Goal: Transaction & Acquisition: Subscribe to service/newsletter

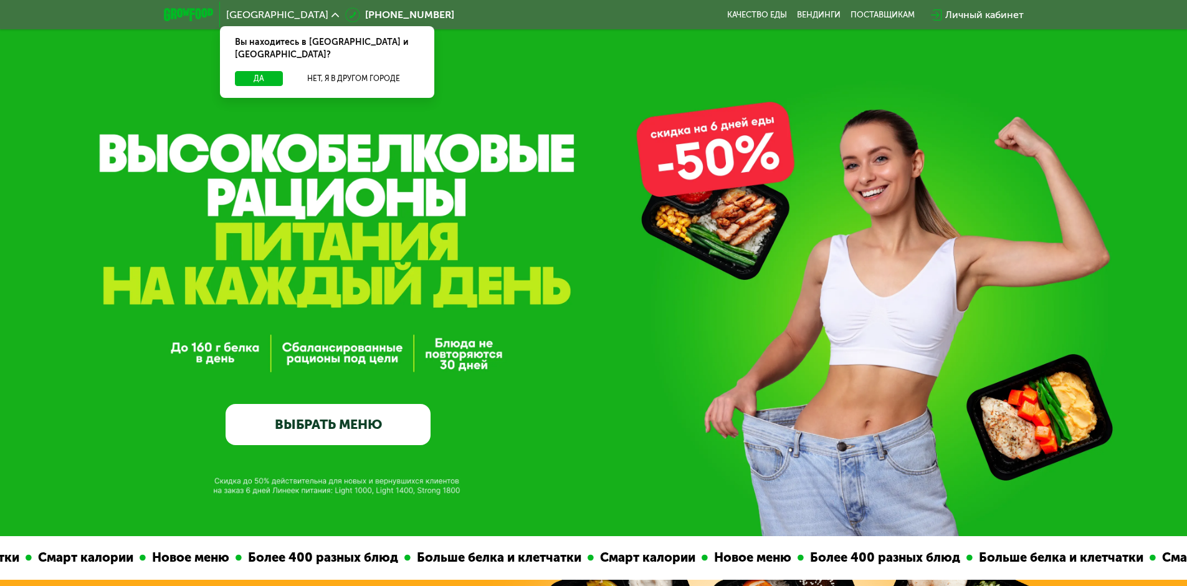
click at [343, 425] on link "ВЫБРАТЬ МЕНЮ" at bounding box center [328, 424] width 205 height 41
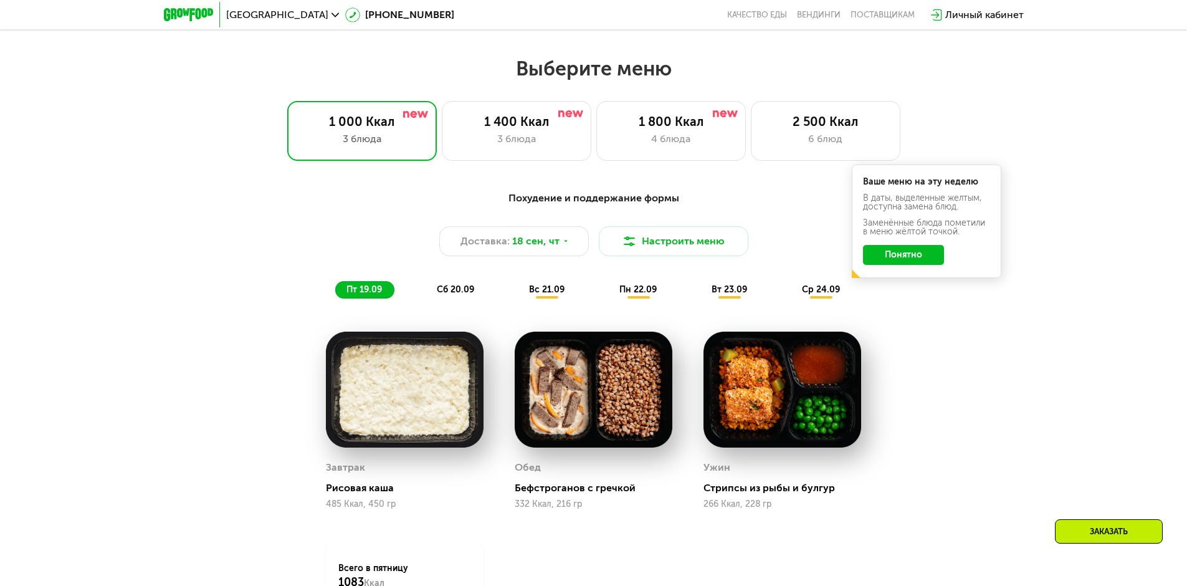
scroll to position [1033, 0]
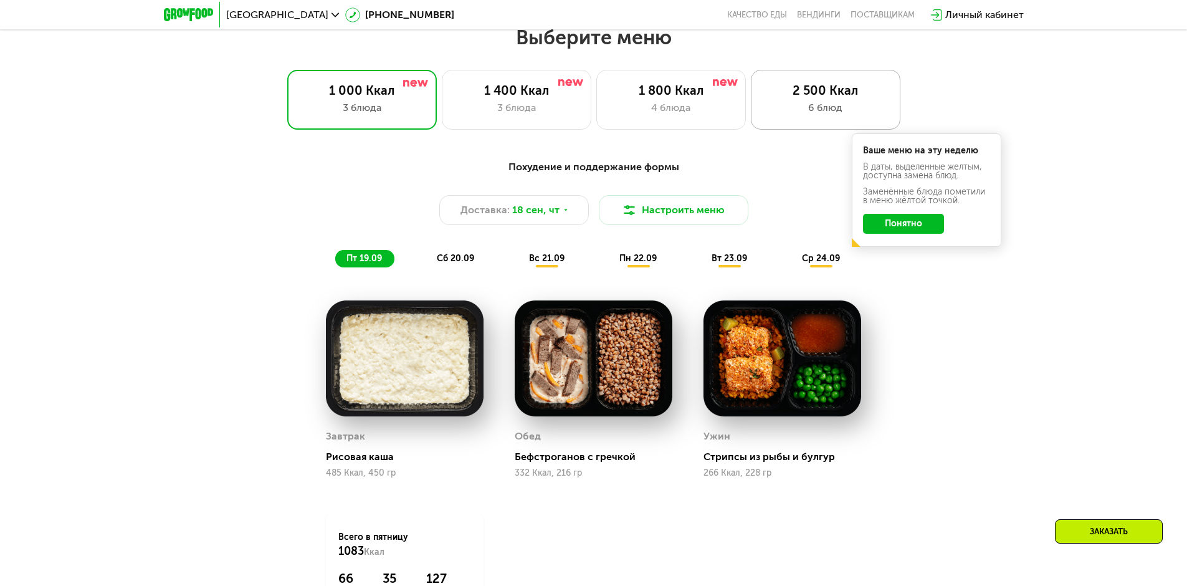
click at [789, 113] on div "6 блюд" at bounding box center [825, 107] width 123 height 15
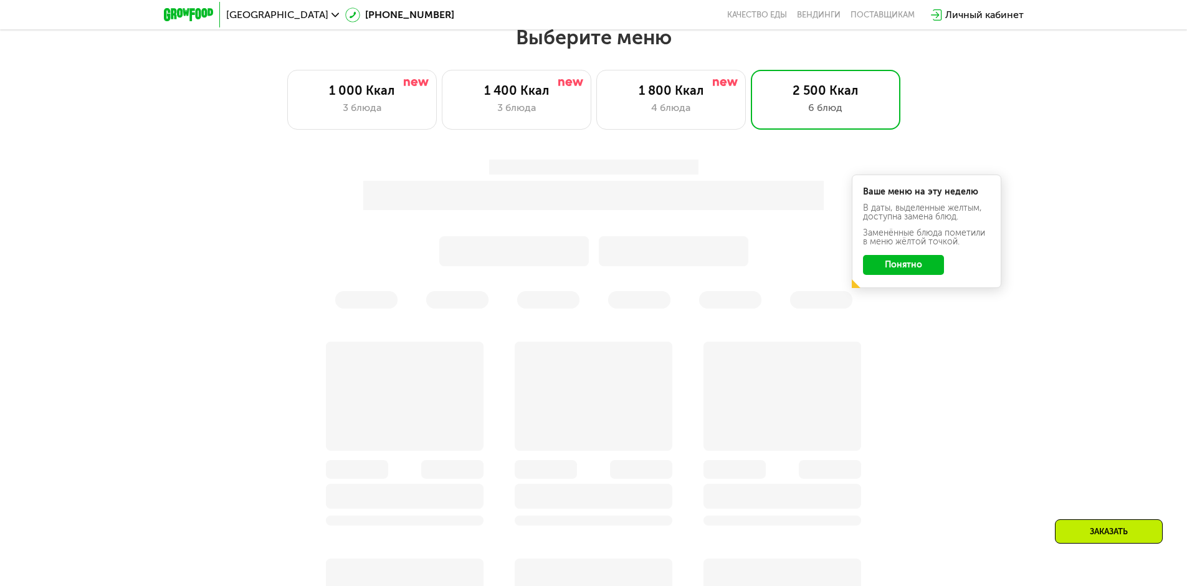
click at [919, 270] on button "Понятно" at bounding box center [903, 265] width 81 height 20
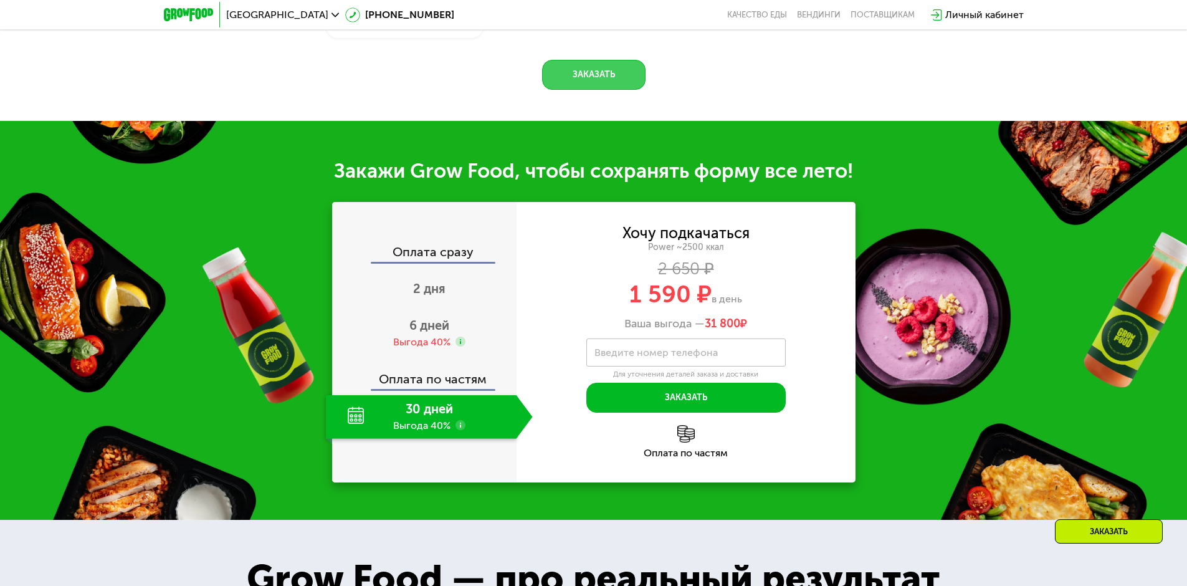
scroll to position [1844, 0]
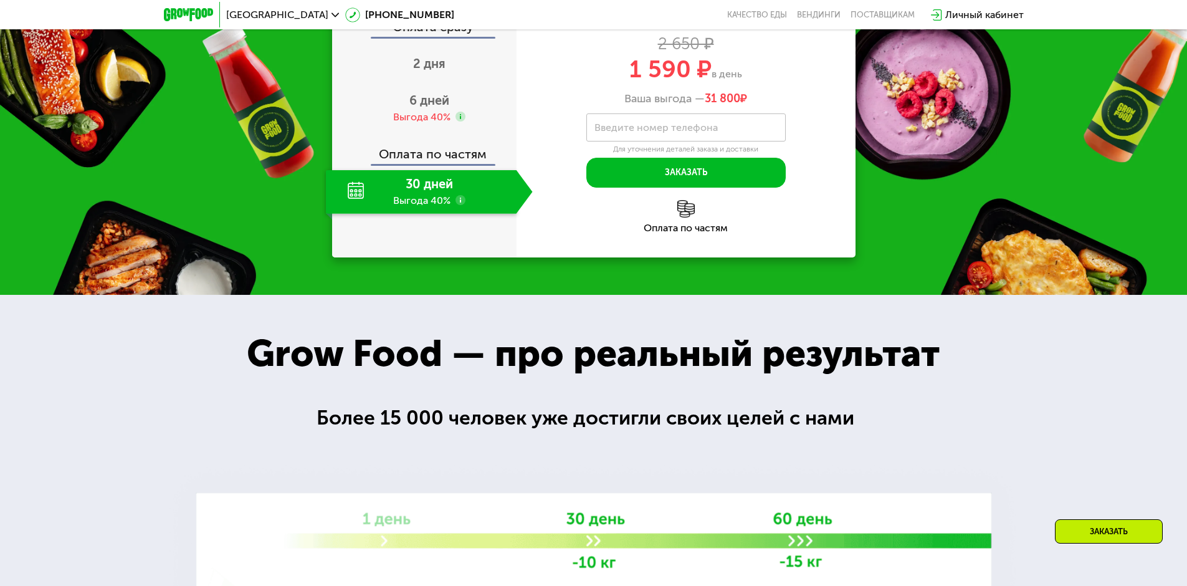
click at [421, 214] on div "30 дней Выгода 40%" at bounding box center [421, 192] width 191 height 44
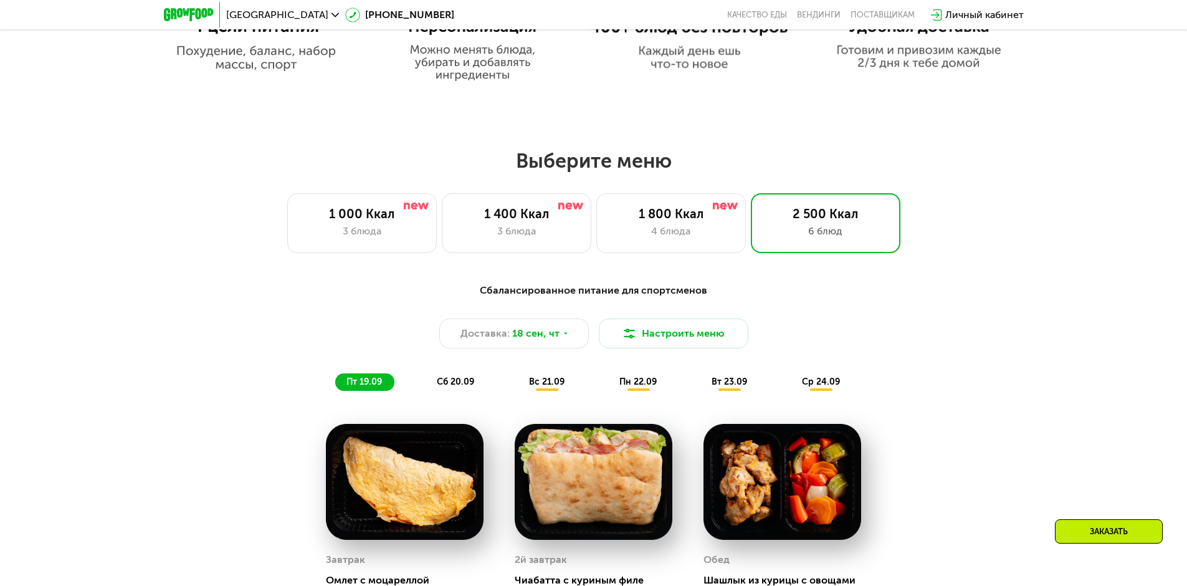
scroll to position [909, 0]
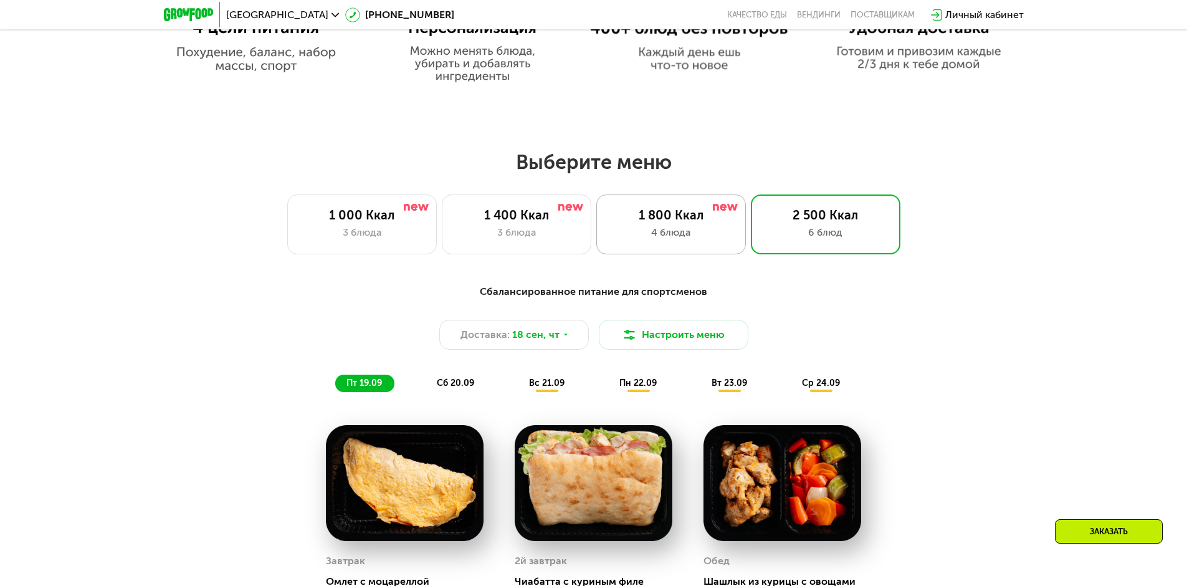
click at [678, 232] on div "4 блюда" at bounding box center [671, 232] width 123 height 15
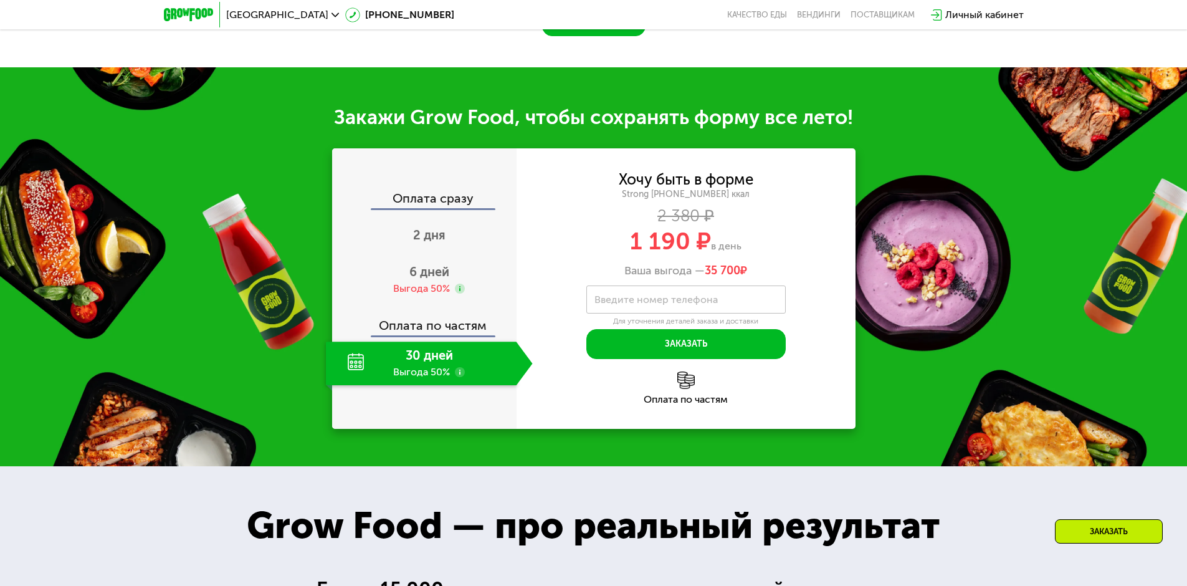
scroll to position [1781, 0]
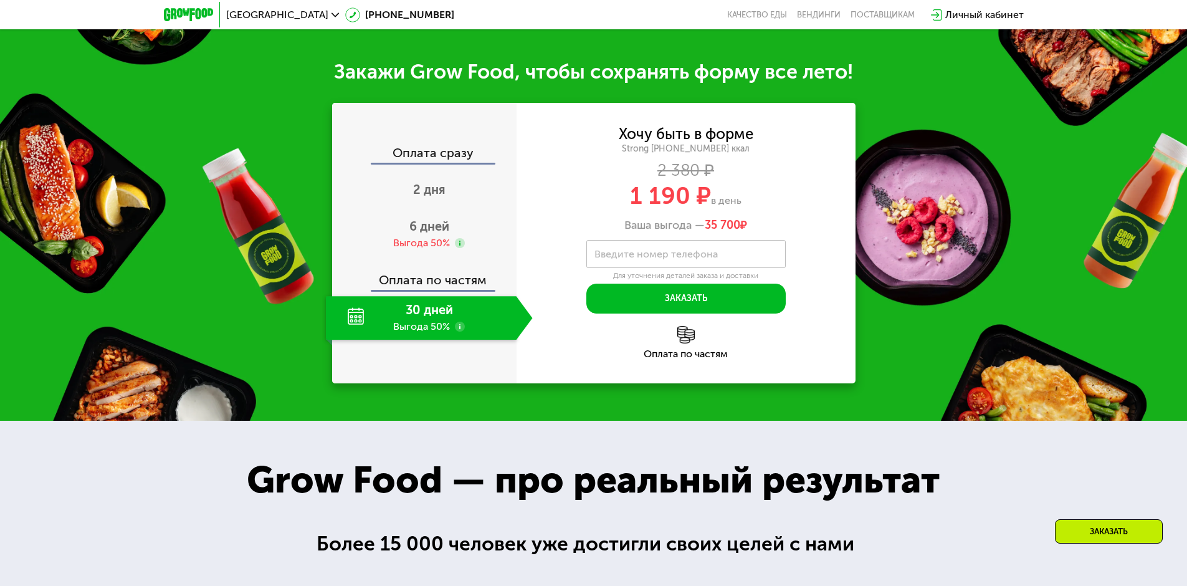
click at [405, 316] on div "30 дней Выгода 50%" at bounding box center [421, 318] width 191 height 44
click at [456, 330] on use at bounding box center [460, 327] width 10 height 10
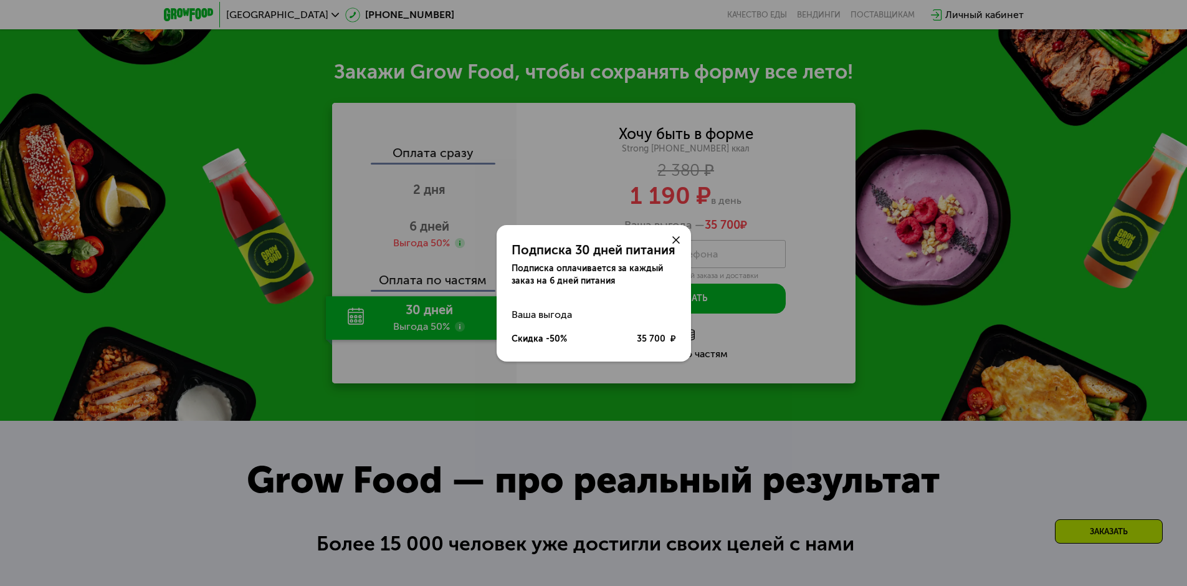
click at [457, 328] on div "Подписка 30 дней питания Подписка оплачивается за каждый заказ на 6 дней питани…" at bounding box center [593, 293] width 1187 height 586
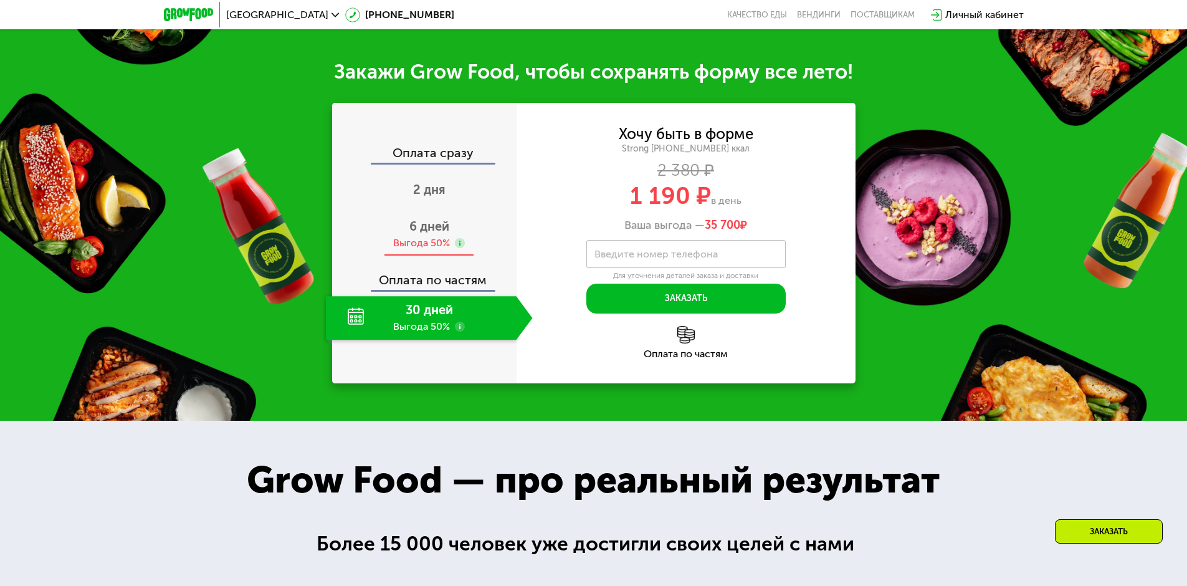
click at [416, 232] on span "6 дней" at bounding box center [429, 226] width 40 height 15
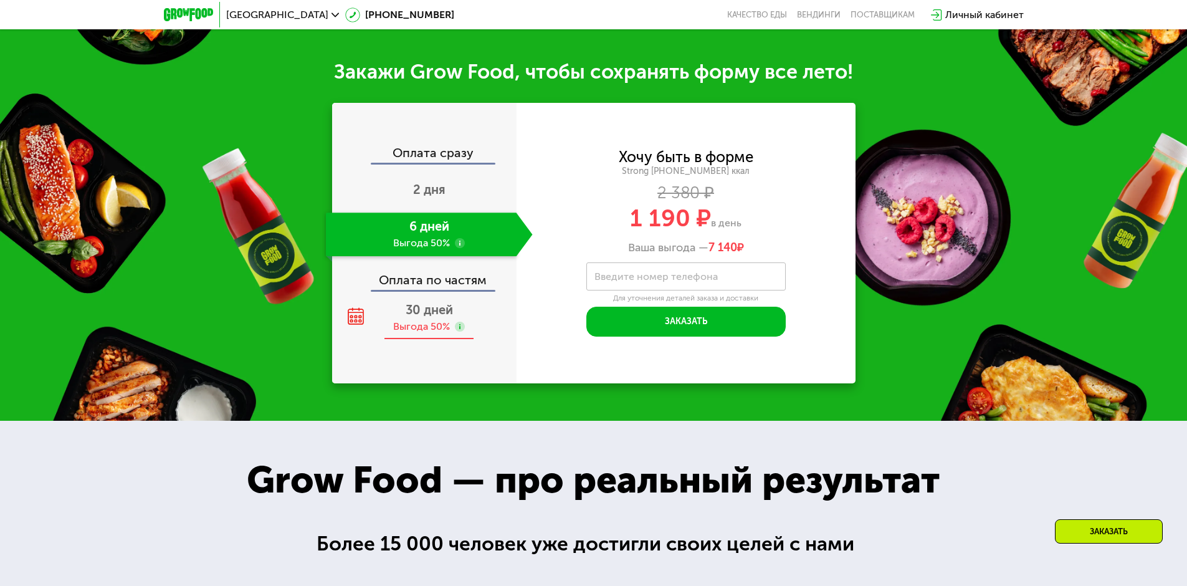
click at [417, 317] on span "30 дней" at bounding box center [429, 309] width 47 height 15
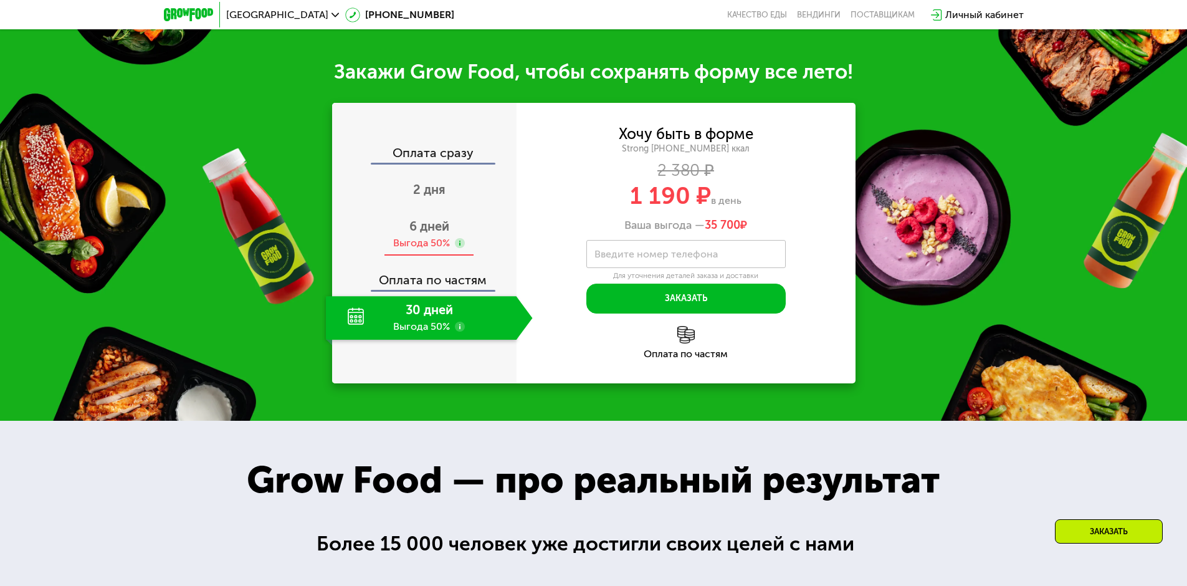
click at [414, 250] on div "Выгода 50%" at bounding box center [421, 243] width 57 height 14
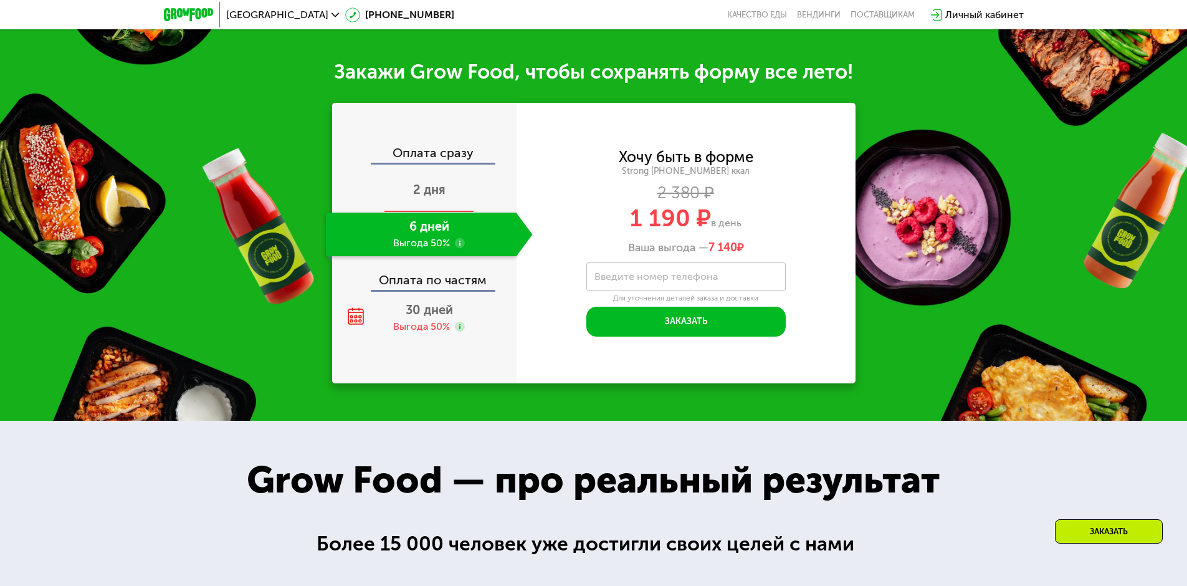
click at [416, 197] on span "2 дня" at bounding box center [429, 189] width 32 height 15
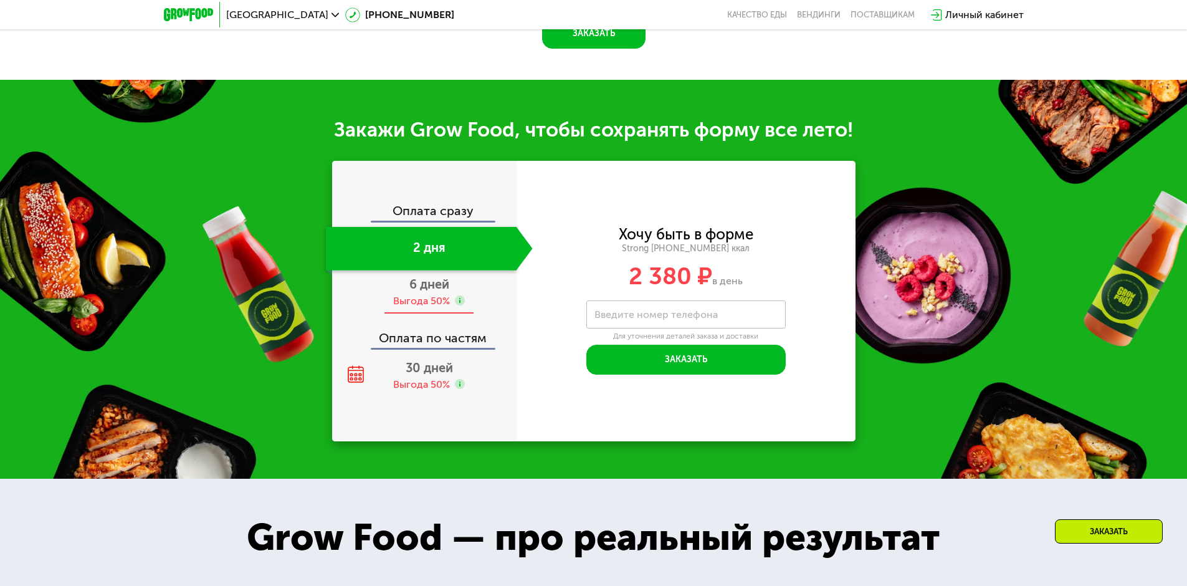
click at [419, 308] on div "Выгода 50%" at bounding box center [421, 301] width 57 height 14
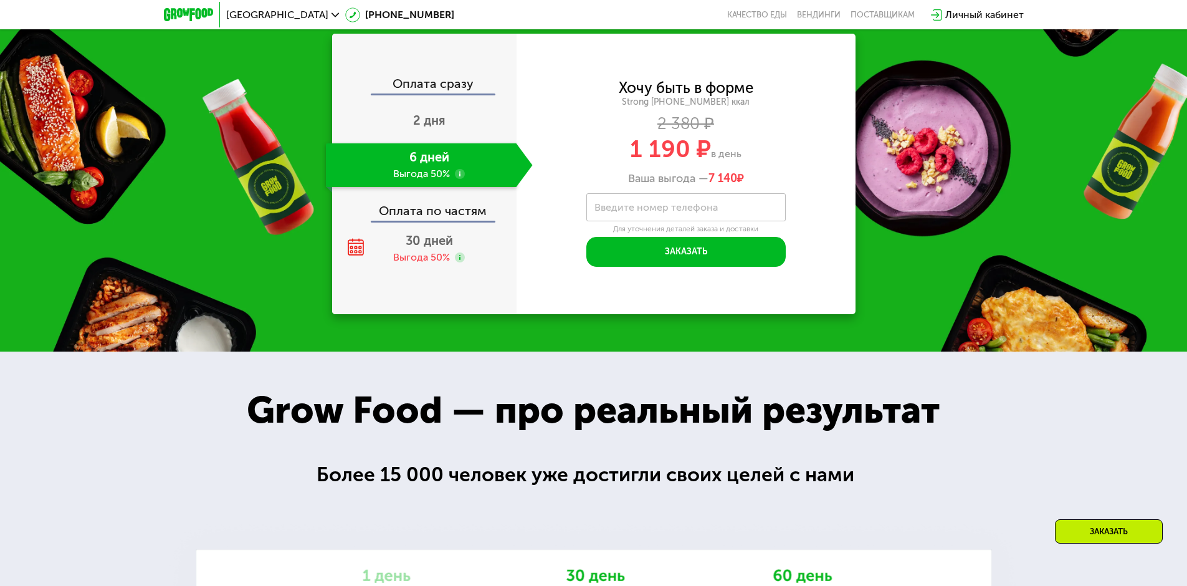
click at [427, 221] on div "Оплата по частям" at bounding box center [424, 206] width 183 height 29
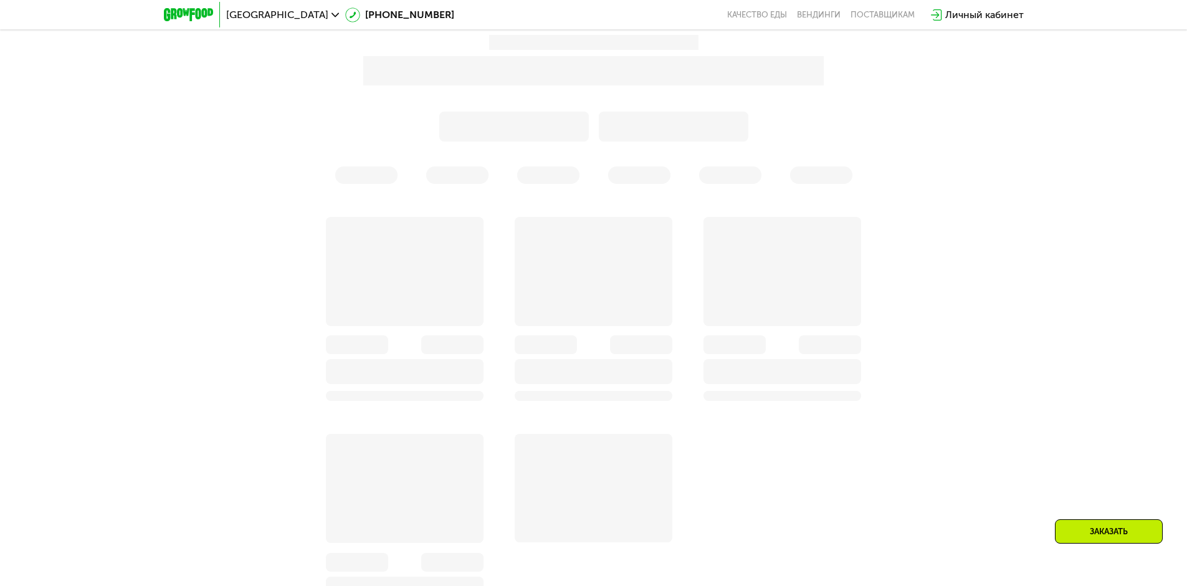
scroll to position [846, 0]
